Goal: Task Accomplishment & Management: Use online tool/utility

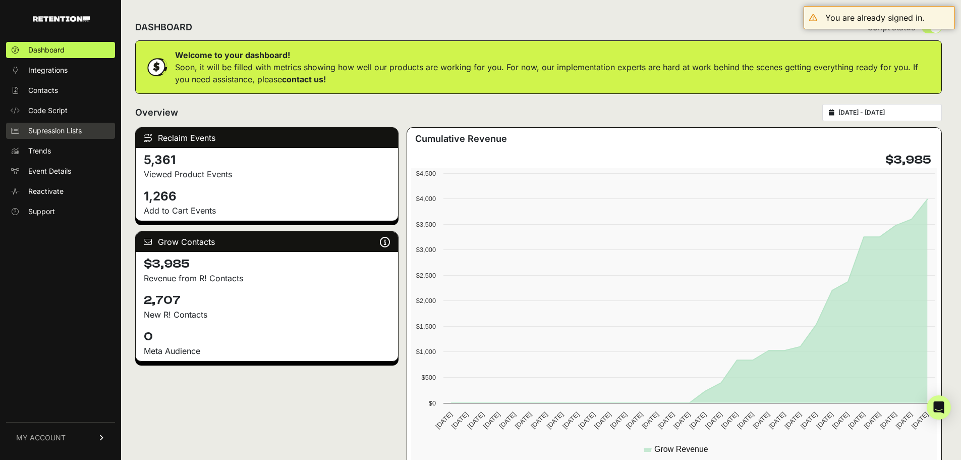
click at [65, 130] on span "Supression Lists" at bounding box center [54, 131] width 53 height 10
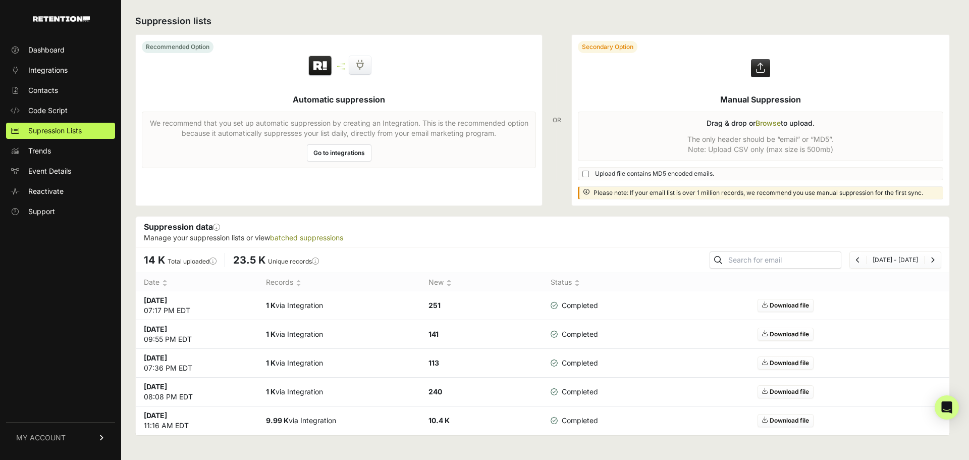
click at [758, 132] on label at bounding box center [760, 120] width 377 height 171
click at [0, 0] on input "file" at bounding box center [0, 0] width 0 height 0
click at [772, 131] on label at bounding box center [760, 120] width 377 height 171
click at [0, 0] on input "file" at bounding box center [0, 0] width 0 height 0
